Goal: Task Accomplishment & Management: Use online tool/utility

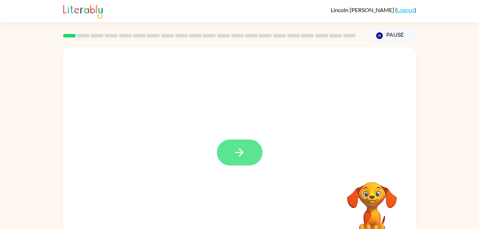
click at [242, 150] on icon "button" at bounding box center [239, 152] width 12 height 12
click at [231, 217] on div at bounding box center [239, 214] width 339 height 58
click at [249, 128] on div "Loader Your response is being sent to our graders" at bounding box center [222, 136] width 305 height 26
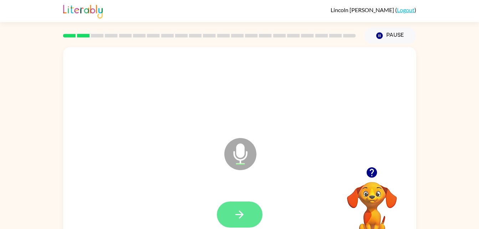
click at [243, 213] on icon "button" at bounding box center [239, 214] width 12 height 12
click at [376, 179] on button "button" at bounding box center [372, 172] width 18 height 18
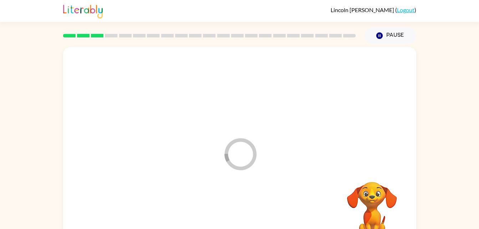
click at [246, 210] on div at bounding box center [239, 214] width 339 height 58
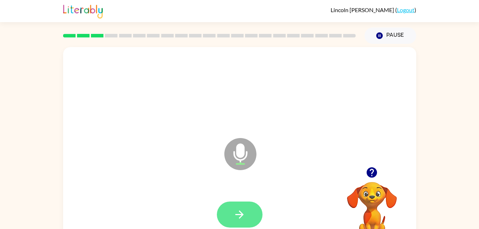
click at [241, 218] on icon "button" at bounding box center [239, 214] width 12 height 12
click at [239, 214] on icon "button" at bounding box center [239, 214] width 12 height 12
click at [237, 210] on icon "button" at bounding box center [239, 214] width 12 height 12
click at [240, 204] on button "button" at bounding box center [240, 214] width 46 height 26
click at [244, 209] on icon "button" at bounding box center [239, 214] width 12 height 12
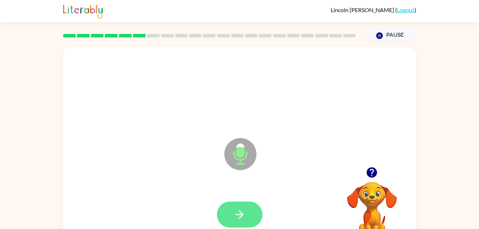
click at [255, 214] on button "button" at bounding box center [240, 214] width 46 height 26
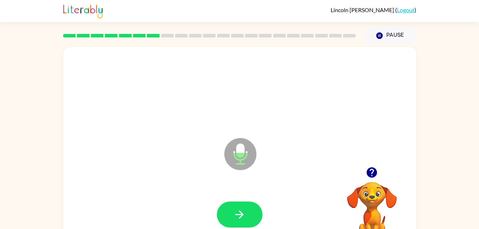
click at [383, 194] on video "Your browser must support playing .mp4 files to use Literably. Please try using…" at bounding box center [371, 206] width 71 height 71
click at [369, 205] on video "Your browser must support playing .mp4 files to use Literably. Please try using…" at bounding box center [371, 206] width 71 height 71
click at [365, 206] on video "Your browser must support playing .mp4 files to use Literably. Please try using…" at bounding box center [371, 206] width 71 height 71
click at [379, 194] on video "Your browser must support playing .mp4 files to use Literably. Please try using…" at bounding box center [371, 206] width 71 height 71
click at [375, 213] on video "Your browser must support playing .mp4 files to use Literably. Please try using…" at bounding box center [371, 206] width 71 height 71
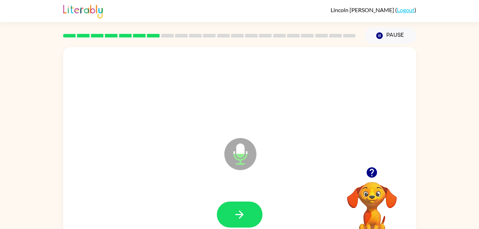
click at [371, 208] on video "Your browser must support playing .mp4 files to use Literably. Please try using…" at bounding box center [371, 206] width 71 height 71
click at [379, 218] on video "Your browser must support playing .mp4 files to use Literably. Please try using…" at bounding box center [371, 206] width 71 height 71
click at [374, 173] on icon "button" at bounding box center [372, 172] width 10 height 10
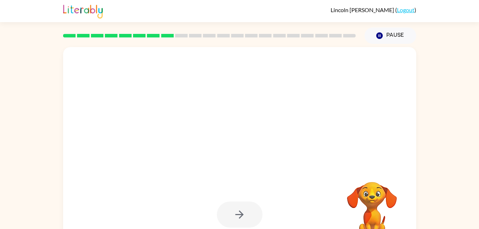
click at [249, 128] on div at bounding box center [222, 136] width 305 height 26
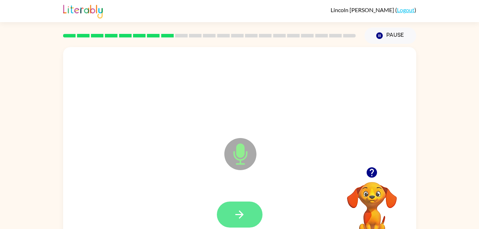
click at [246, 211] on button "button" at bounding box center [240, 214] width 46 height 26
click at [249, 214] on button "button" at bounding box center [240, 214] width 46 height 26
click at [237, 217] on icon "button" at bounding box center [239, 214] width 12 height 12
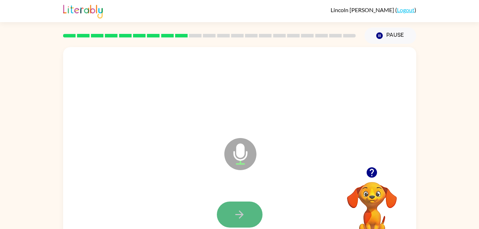
click at [250, 202] on button "button" at bounding box center [240, 214] width 46 height 26
click at [247, 224] on div at bounding box center [240, 214] width 46 height 26
click at [253, 197] on div at bounding box center [239, 214] width 339 height 58
click at [249, 203] on button "button" at bounding box center [240, 214] width 46 height 26
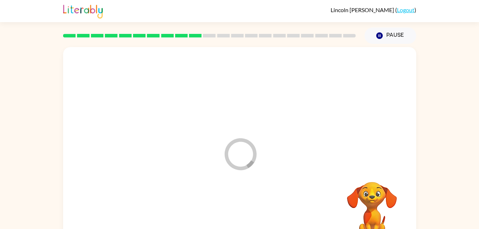
click at [260, 216] on div at bounding box center [239, 214] width 339 height 58
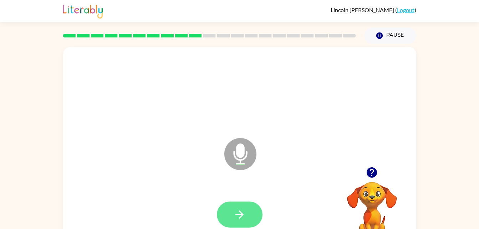
click at [255, 208] on button "button" at bounding box center [240, 214] width 46 height 26
click at [250, 216] on button "button" at bounding box center [240, 214] width 46 height 26
click at [256, 214] on button "button" at bounding box center [240, 214] width 46 height 26
click at [253, 211] on div at bounding box center [240, 214] width 46 height 26
click at [250, 205] on button "button" at bounding box center [240, 214] width 46 height 26
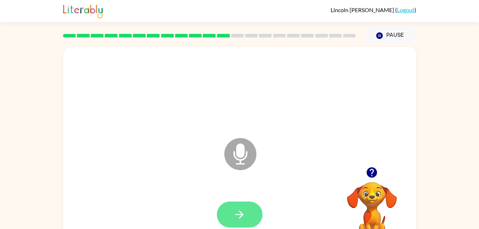
click at [249, 213] on button "button" at bounding box center [240, 214] width 46 height 26
click at [256, 210] on button "button" at bounding box center [240, 214] width 46 height 26
click at [247, 210] on button "button" at bounding box center [240, 214] width 46 height 26
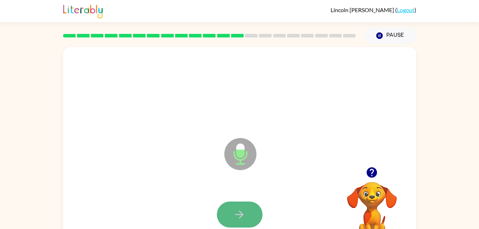
click at [249, 205] on button "button" at bounding box center [240, 214] width 46 height 26
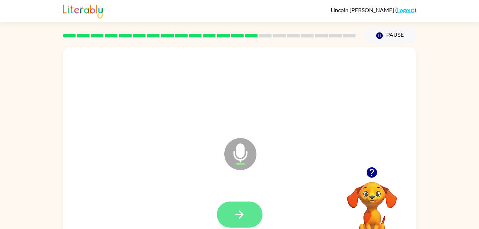
click at [240, 209] on icon "button" at bounding box center [239, 214] width 12 height 12
click at [238, 215] on icon "button" at bounding box center [239, 214] width 12 height 12
click at [248, 206] on div at bounding box center [240, 214] width 46 height 26
click at [258, 204] on div at bounding box center [240, 214] width 46 height 26
click at [250, 221] on button "button" at bounding box center [240, 214] width 46 height 26
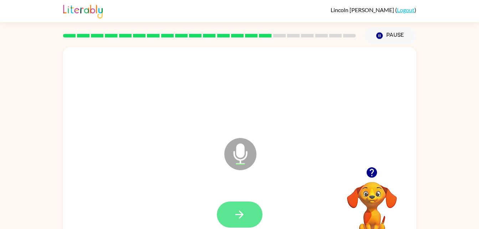
click at [249, 216] on button "button" at bounding box center [240, 214] width 46 height 26
click at [257, 218] on button "button" at bounding box center [240, 214] width 46 height 26
click at [236, 221] on button "button" at bounding box center [240, 214] width 46 height 26
click at [237, 202] on button "button" at bounding box center [240, 214] width 46 height 26
click at [257, 212] on button "button" at bounding box center [240, 214] width 46 height 26
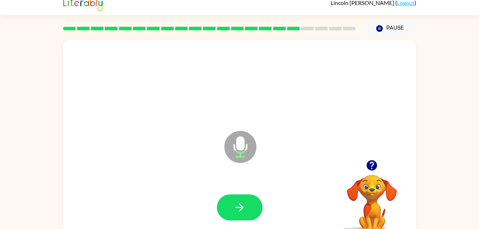
scroll to position [7, 0]
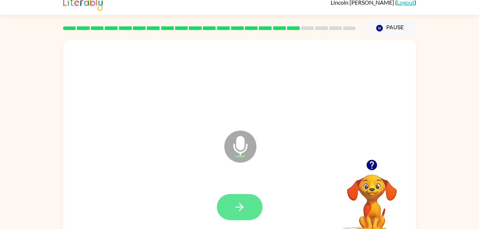
click at [244, 213] on icon "button" at bounding box center [239, 207] width 12 height 12
click at [256, 210] on button "button" at bounding box center [240, 207] width 46 height 26
click at [236, 202] on icon "button" at bounding box center [239, 207] width 12 height 12
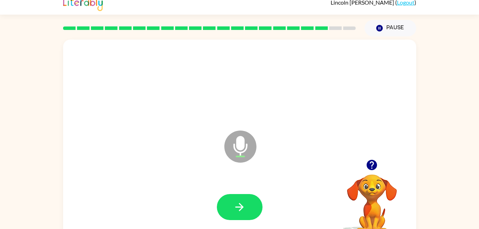
scroll to position [22, 0]
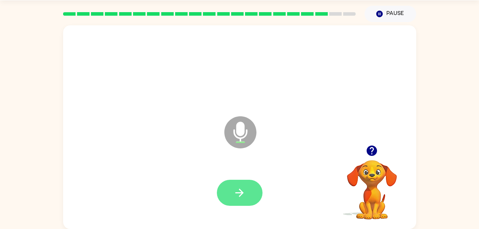
click at [257, 188] on button "button" at bounding box center [240, 193] width 46 height 26
click at [256, 195] on button "button" at bounding box center [240, 193] width 46 height 26
click at [244, 184] on button "button" at bounding box center [240, 193] width 46 height 26
click at [248, 193] on button "button" at bounding box center [240, 193] width 46 height 26
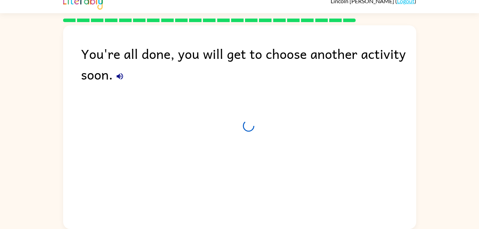
scroll to position [9, 0]
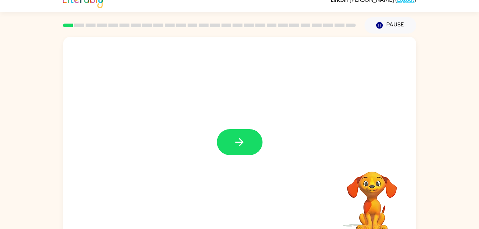
scroll to position [22, 0]
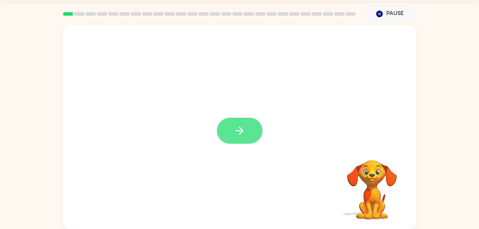
click at [250, 142] on button "button" at bounding box center [240, 131] width 46 height 26
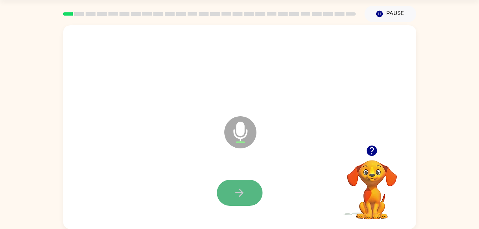
click at [241, 191] on icon "button" at bounding box center [239, 193] width 8 height 8
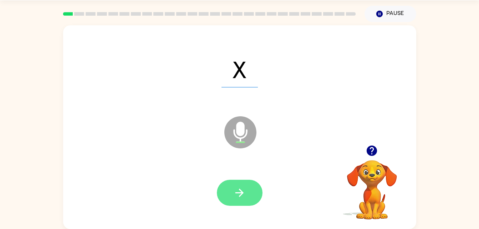
click at [249, 189] on button "button" at bounding box center [240, 193] width 46 height 26
click at [245, 198] on icon "button" at bounding box center [239, 192] width 12 height 12
click at [248, 192] on button "button" at bounding box center [240, 193] width 46 height 26
click at [245, 185] on button "button" at bounding box center [240, 193] width 46 height 26
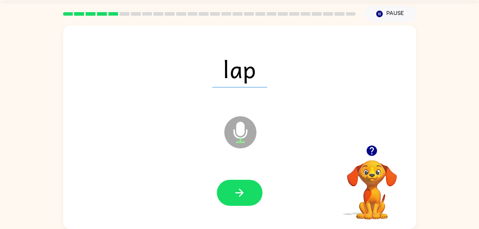
click at [259, 182] on div at bounding box center [240, 193] width 46 height 26
click at [245, 198] on icon "button" at bounding box center [239, 192] width 12 height 12
click at [253, 190] on div at bounding box center [240, 193] width 46 height 26
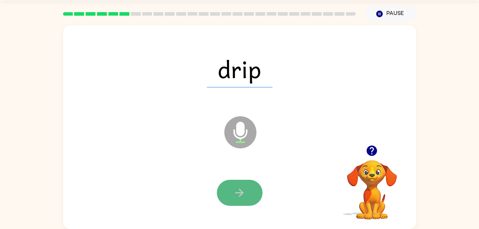
click at [244, 196] on icon "button" at bounding box center [239, 192] width 12 height 12
click at [247, 186] on button "button" at bounding box center [240, 193] width 46 height 26
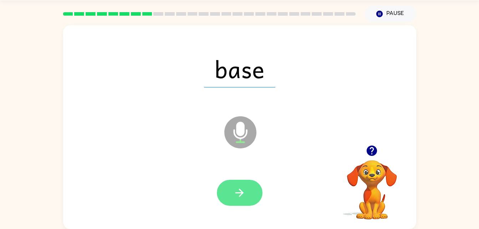
click at [248, 192] on button "button" at bounding box center [240, 193] width 46 height 26
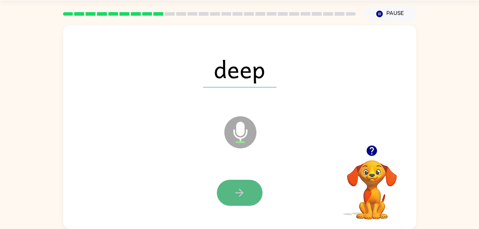
click at [245, 181] on button "button" at bounding box center [240, 193] width 46 height 26
click at [246, 189] on div at bounding box center [240, 193] width 46 height 26
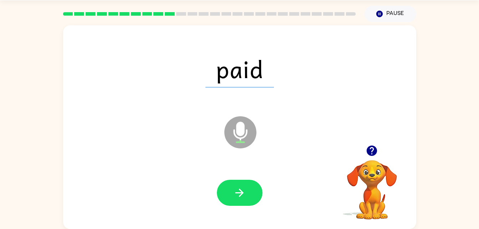
click at [251, 216] on div at bounding box center [239, 193] width 339 height 58
click at [258, 191] on button "button" at bounding box center [240, 193] width 46 height 26
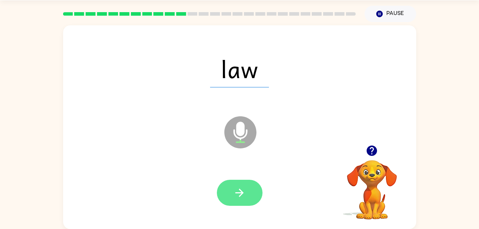
click at [242, 189] on icon "button" at bounding box center [239, 192] width 12 height 12
click at [242, 185] on div at bounding box center [240, 193] width 46 height 26
click at [246, 200] on button "button" at bounding box center [240, 193] width 46 height 26
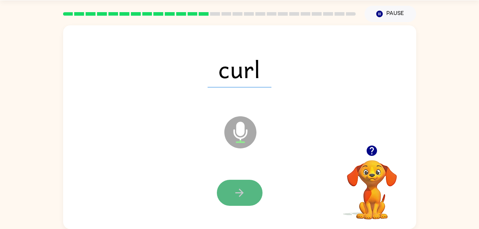
click at [247, 189] on button "button" at bounding box center [240, 193] width 46 height 26
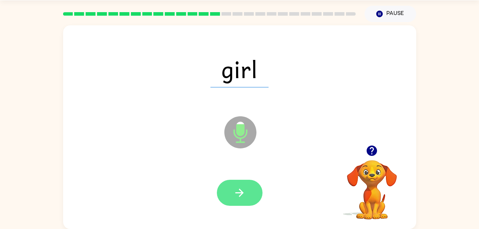
click at [242, 189] on icon "button" at bounding box center [239, 192] width 12 height 12
click at [246, 202] on button "button" at bounding box center [240, 193] width 46 height 26
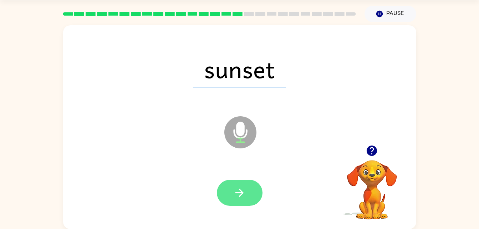
click at [251, 183] on button "button" at bounding box center [240, 193] width 46 height 26
click at [253, 184] on button "button" at bounding box center [240, 193] width 46 height 26
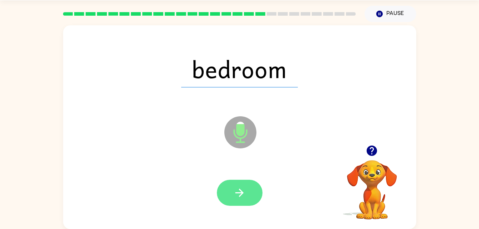
click at [244, 187] on icon "button" at bounding box center [239, 192] width 12 height 12
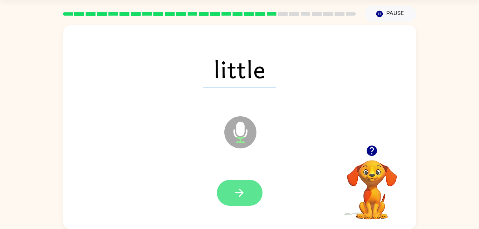
click at [254, 188] on button "button" at bounding box center [240, 193] width 46 height 26
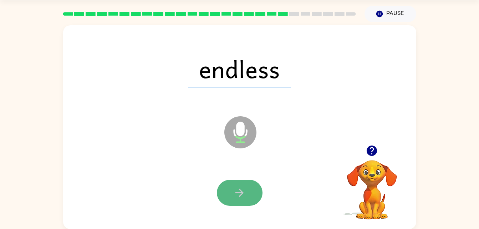
click at [247, 185] on button "button" at bounding box center [240, 193] width 46 height 26
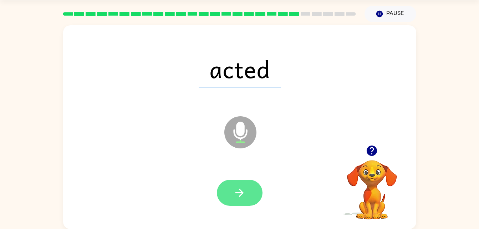
click at [254, 197] on button "button" at bounding box center [240, 193] width 46 height 26
click at [259, 191] on button "button" at bounding box center [240, 193] width 46 height 26
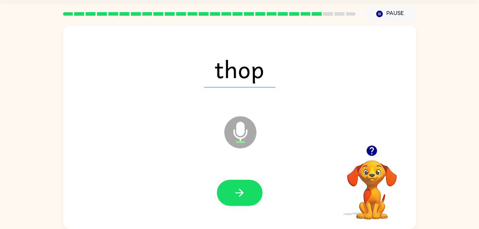
click at [247, 212] on div at bounding box center [239, 193] width 339 height 58
click at [254, 193] on button "button" at bounding box center [240, 193] width 46 height 26
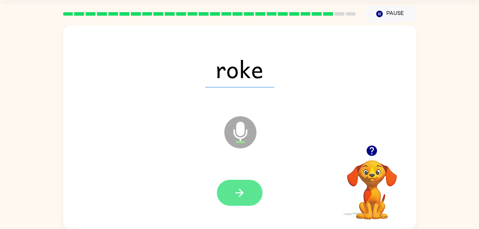
click at [253, 196] on button "button" at bounding box center [240, 193] width 46 height 26
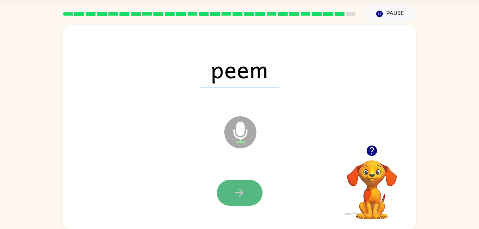
click at [247, 204] on button "button" at bounding box center [240, 193] width 46 height 26
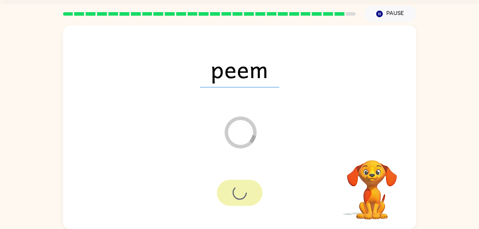
scroll to position [9, 0]
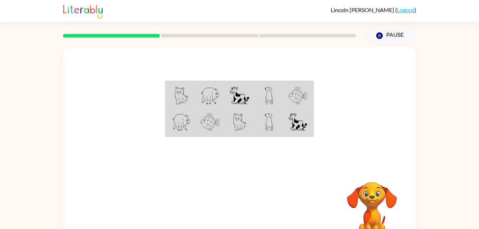
click at [298, 92] on img at bounding box center [297, 96] width 19 height 18
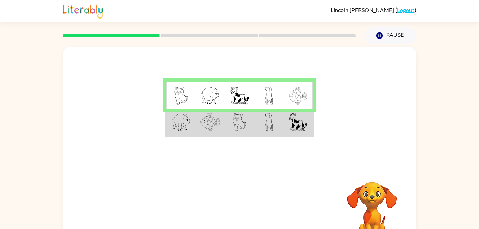
click at [286, 132] on td at bounding box center [297, 122] width 29 height 27
click at [285, 149] on div at bounding box center [239, 107] width 353 height 120
click at [293, 121] on img at bounding box center [297, 122] width 19 height 18
click at [303, 130] on img at bounding box center [297, 122] width 19 height 18
click at [296, 126] on img at bounding box center [297, 122] width 19 height 18
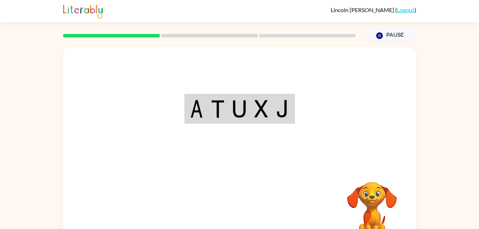
click at [241, 211] on div "Your browser must support playing .mp4 files to use Literably. Please try using…" at bounding box center [239, 149] width 353 height 204
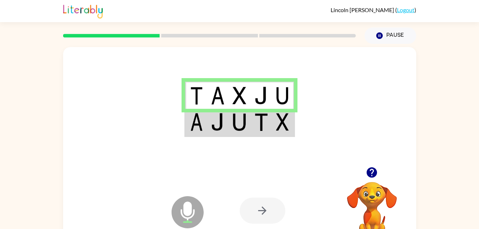
click at [267, 217] on div at bounding box center [263, 211] width 46 height 26
click at [251, 109] on td at bounding box center [261, 122] width 22 height 27
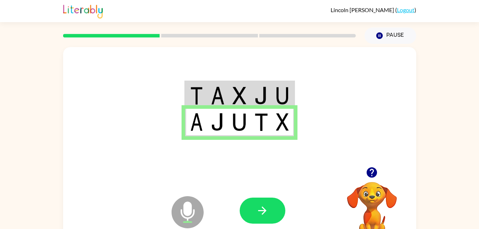
click at [257, 128] on img at bounding box center [261, 122] width 14 height 18
click at [261, 206] on icon "button" at bounding box center [262, 210] width 12 height 12
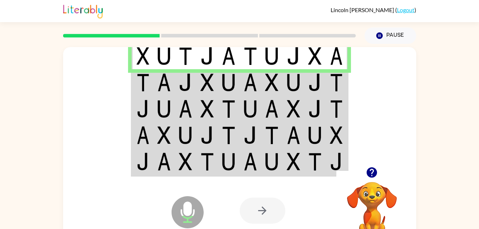
click at [269, 80] on img at bounding box center [272, 82] width 14 height 18
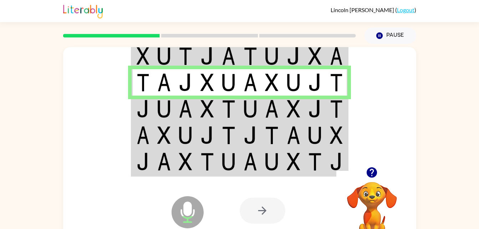
click at [193, 114] on td at bounding box center [186, 109] width 22 height 26
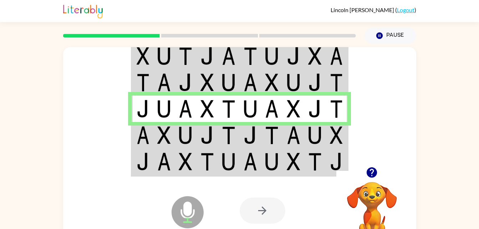
click at [141, 126] on td at bounding box center [143, 135] width 22 height 26
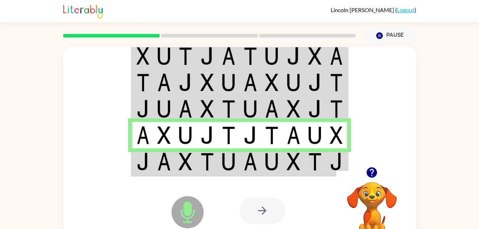
click at [162, 188] on div "Microphone The Microphone is here when it is your turn to talk" at bounding box center [169, 193] width 71 height 47
click at [185, 168] on img at bounding box center [186, 162] width 14 height 18
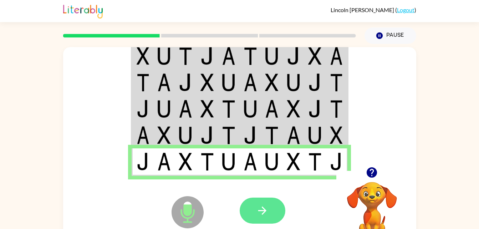
click at [272, 211] on button "button" at bounding box center [263, 211] width 46 height 26
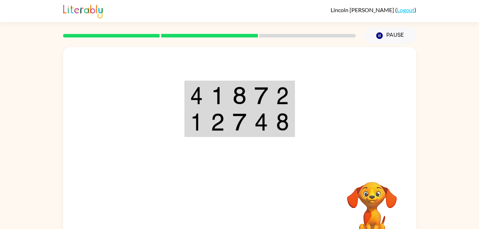
click at [283, 96] on img at bounding box center [282, 96] width 13 height 18
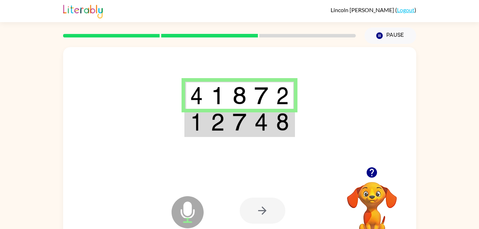
click at [303, 116] on div at bounding box center [239, 107] width 353 height 120
click at [279, 130] on img at bounding box center [282, 122] width 13 height 18
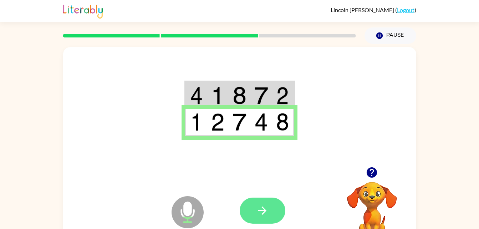
click at [258, 219] on button "button" at bounding box center [263, 211] width 46 height 26
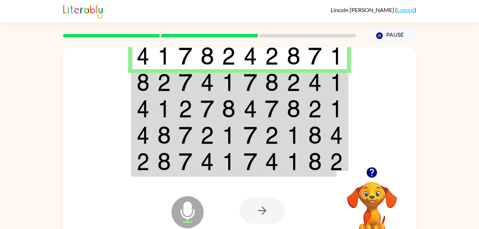
click at [331, 88] on img at bounding box center [336, 82] width 13 height 18
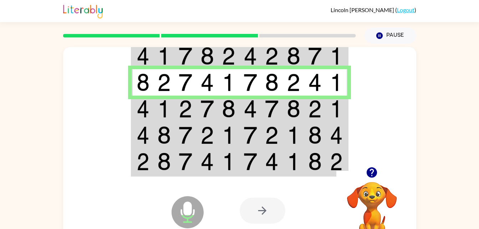
click at [252, 108] on img at bounding box center [251, 109] width 14 height 18
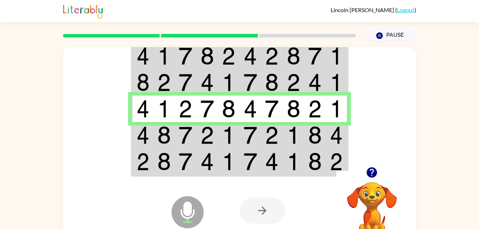
click at [164, 131] on img at bounding box center [164, 135] width 14 height 18
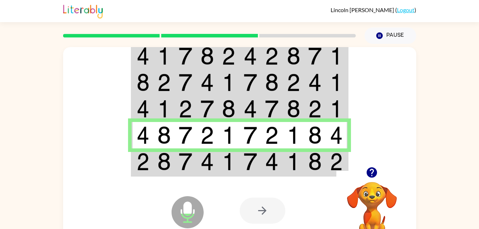
click at [233, 164] on img at bounding box center [229, 162] width 14 height 18
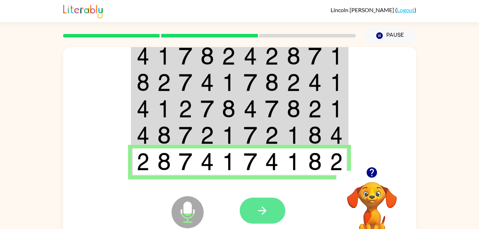
click at [252, 210] on button "button" at bounding box center [263, 211] width 46 height 26
